Goal: Information Seeking & Learning: Check status

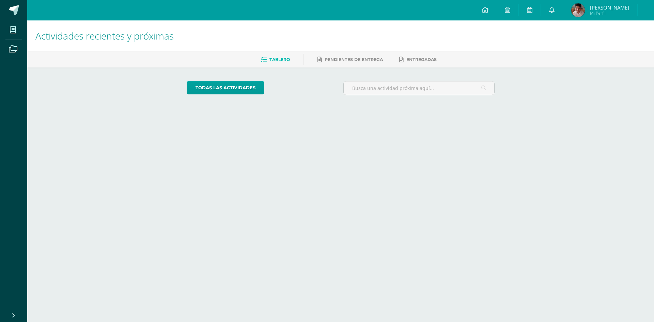
click at [572, 6] on img at bounding box center [578, 10] width 14 height 14
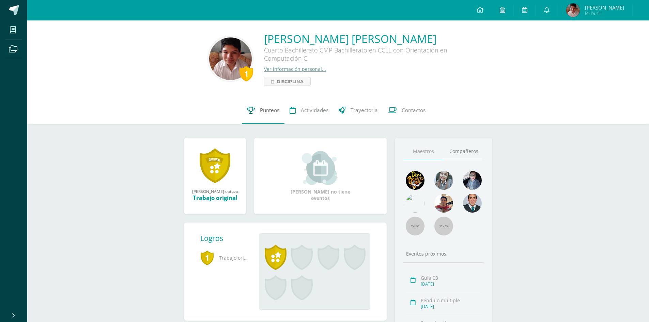
click at [266, 106] on link "Punteos" at bounding box center [263, 110] width 43 height 27
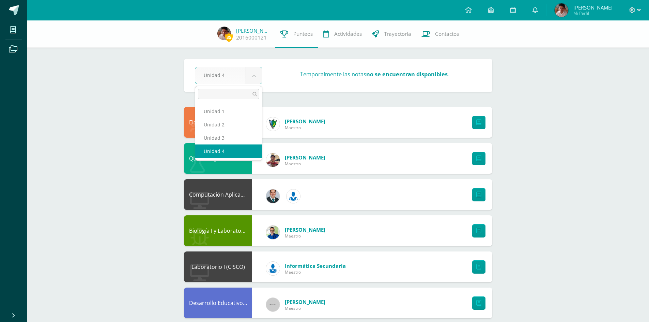
select select "Unidad 1"
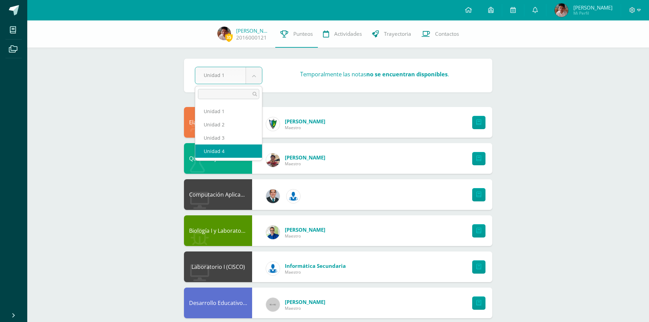
select select "Unidad 4"
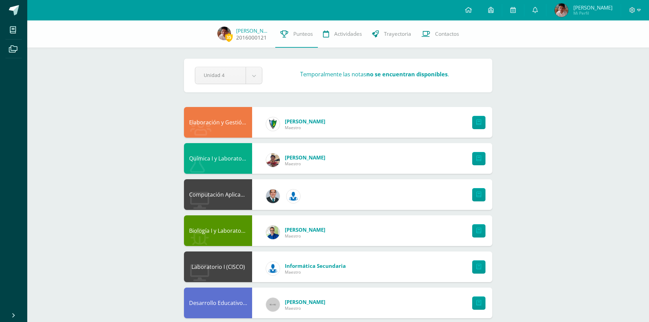
click at [232, 32] on span "35 [PERSON_NAME] 2016000121" at bounding box center [243, 34] width 63 height 15
click at [227, 35] on span "35" at bounding box center [228, 37] width 7 height 9
click at [247, 29] on link "[PERSON_NAME]" at bounding box center [253, 30] width 34 height 7
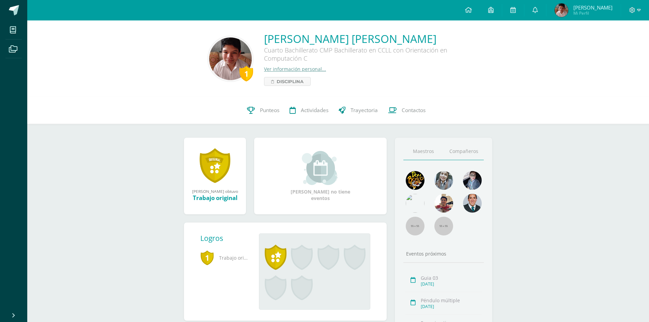
click at [481, 157] on link "Compañeros" at bounding box center [463, 151] width 40 height 17
